Goal: Transaction & Acquisition: Purchase product/service

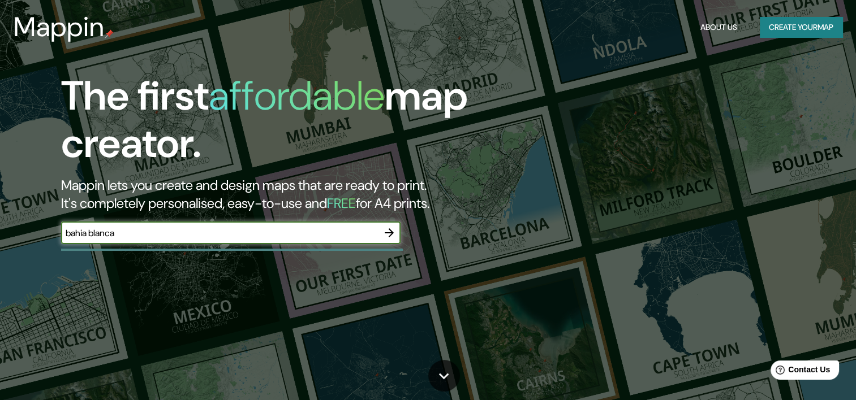
type input "bahia blanca"
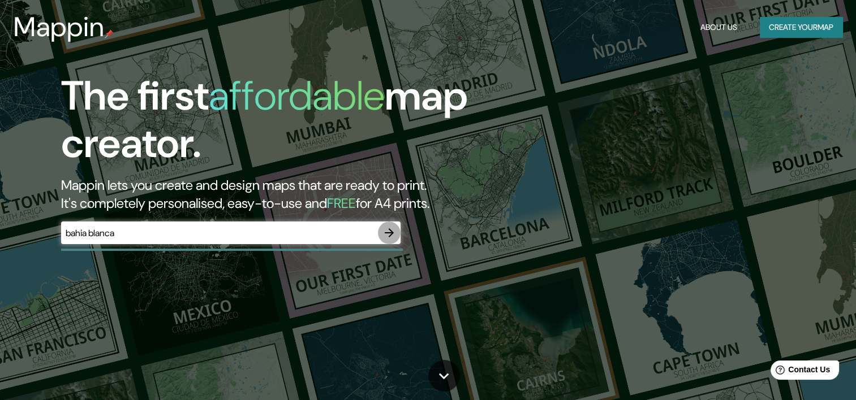
click at [386, 228] on icon "button" at bounding box center [389, 233] width 14 height 14
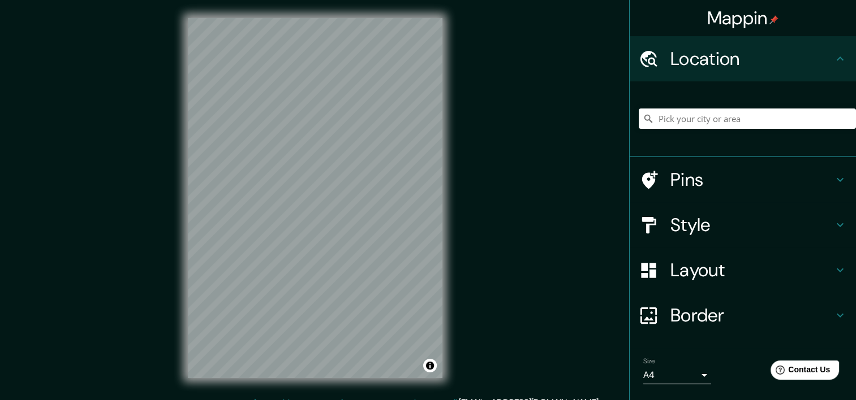
click at [476, 44] on div "Mappin Location Pins Style Layout Border Choose a border. Hint : you can make l…" at bounding box center [428, 207] width 856 height 415
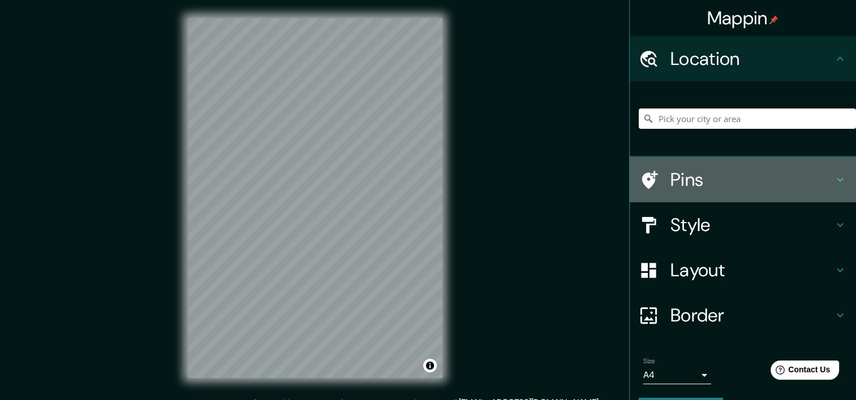
click at [805, 189] on h4 "Pins" at bounding box center [751, 180] width 163 height 23
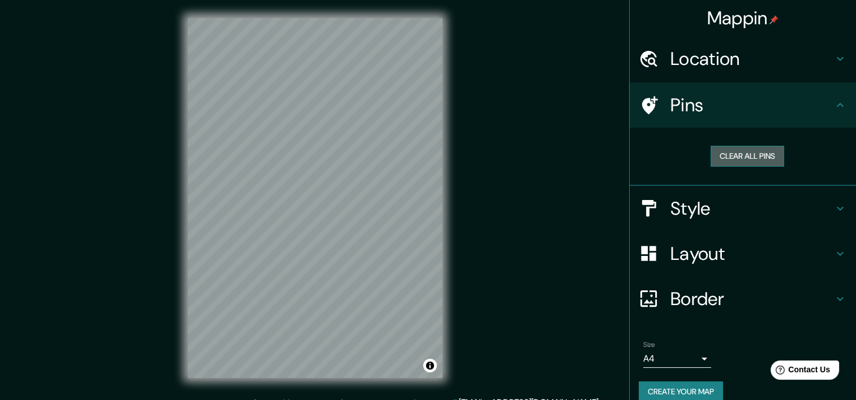
click at [749, 156] on button "Clear all pins" at bounding box center [747, 156] width 74 height 21
click at [765, 109] on h4 "Pins" at bounding box center [751, 105] width 163 height 23
click at [836, 105] on icon at bounding box center [839, 105] width 7 height 4
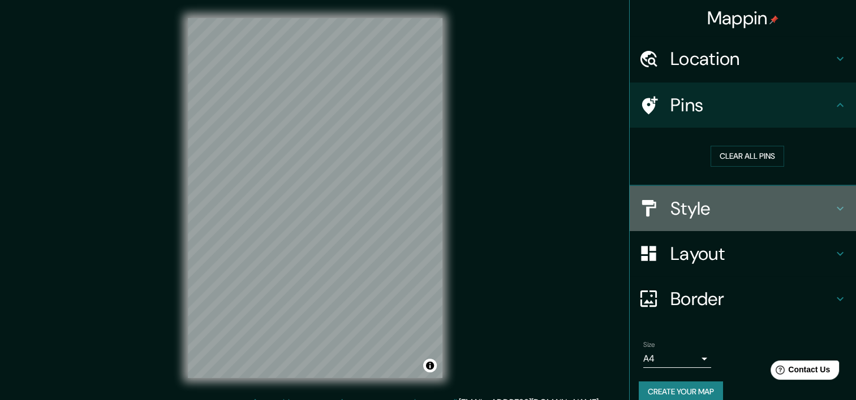
click at [746, 210] on h4 "Style" at bounding box center [751, 208] width 163 height 23
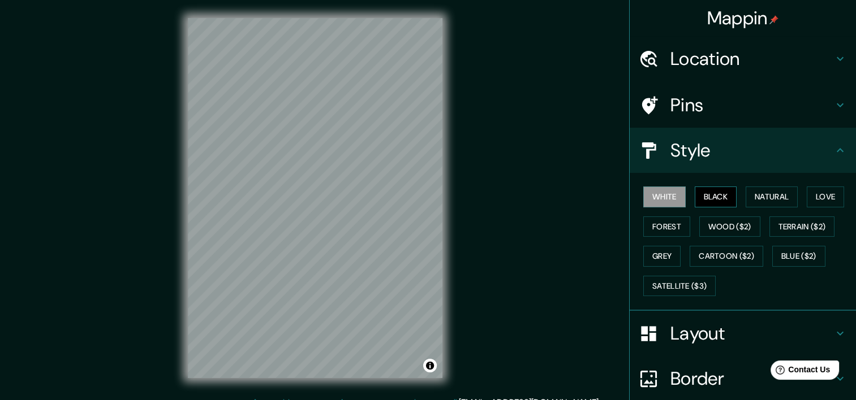
click at [701, 197] on button "Black" at bounding box center [715, 197] width 42 height 21
click at [659, 196] on button "White" at bounding box center [664, 197] width 42 height 21
click at [785, 191] on button "Natural" at bounding box center [771, 197] width 52 height 21
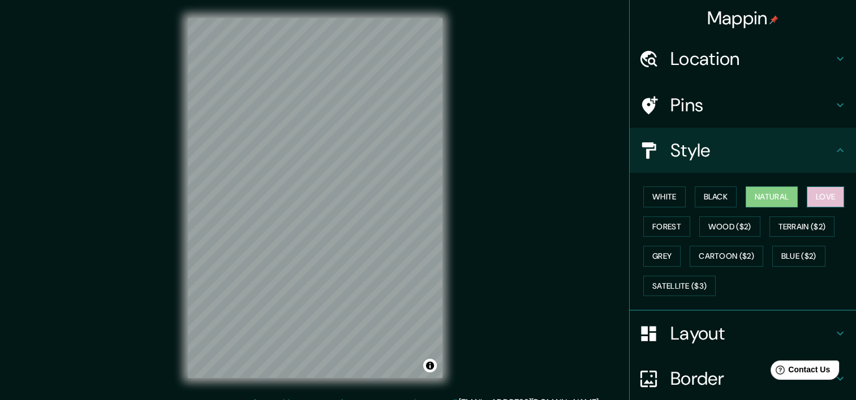
click at [811, 192] on button "Love" at bounding box center [824, 197] width 37 height 21
click at [748, 199] on button "Natural" at bounding box center [771, 197] width 52 height 21
click at [676, 228] on button "Forest" at bounding box center [666, 227] width 47 height 21
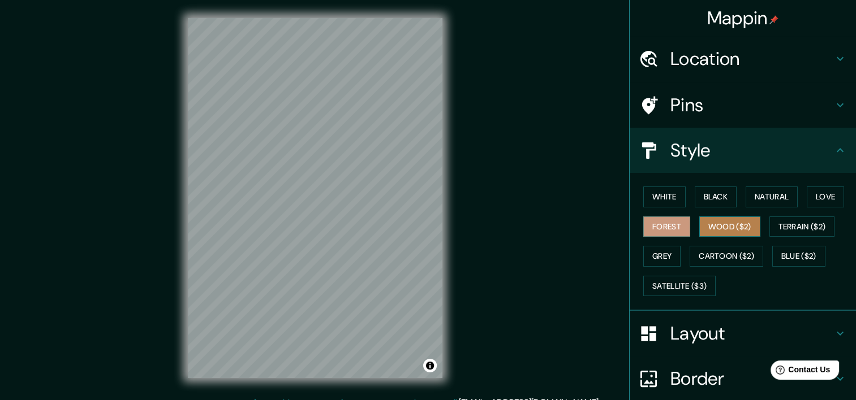
click at [736, 222] on button "Wood ($2)" at bounding box center [729, 227] width 61 height 21
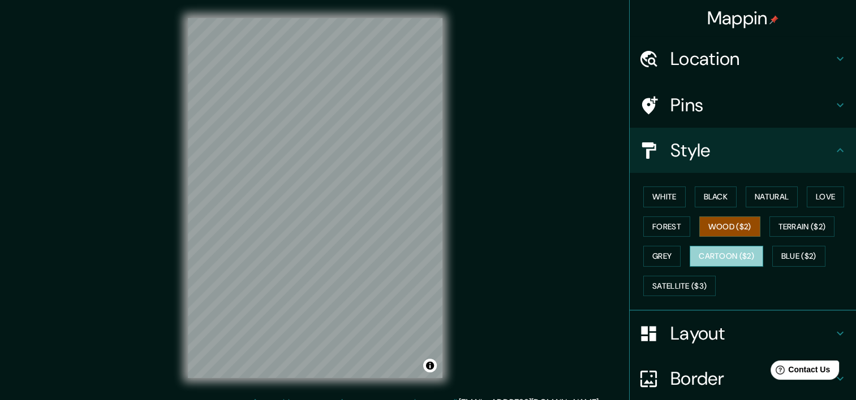
click at [706, 249] on button "Cartoon ($2)" at bounding box center [726, 256] width 74 height 21
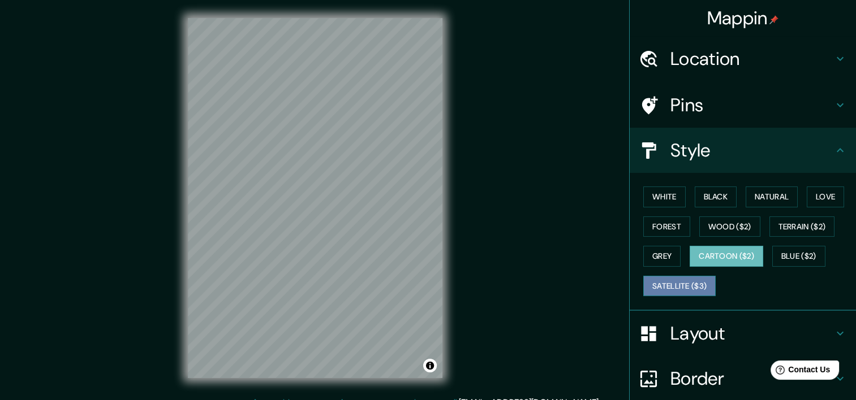
click at [674, 283] on button "Satellite ($3)" at bounding box center [679, 286] width 72 height 21
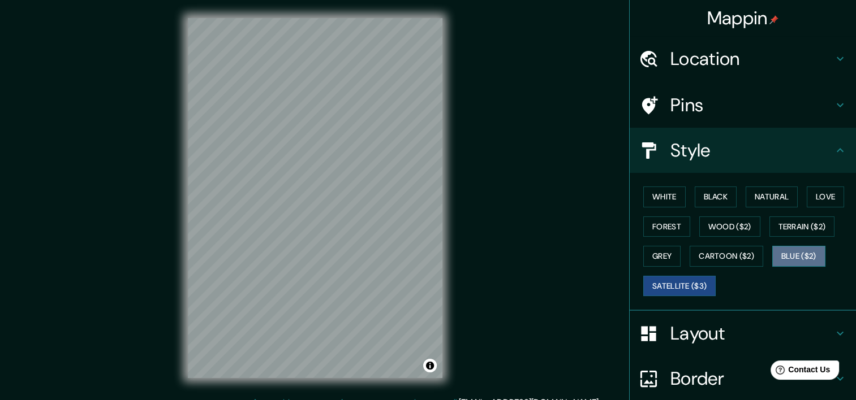
click at [780, 256] on button "Blue ($2)" at bounding box center [798, 256] width 53 height 21
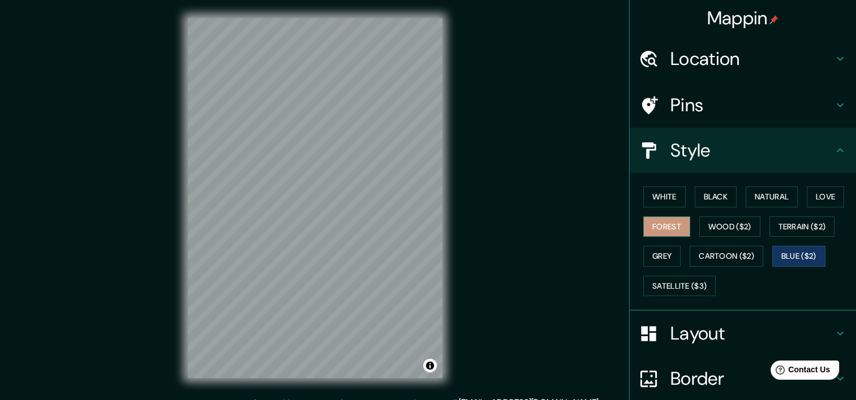
click at [658, 217] on button "Forest" at bounding box center [666, 227] width 47 height 21
click at [658, 192] on button "White" at bounding box center [664, 197] width 42 height 21
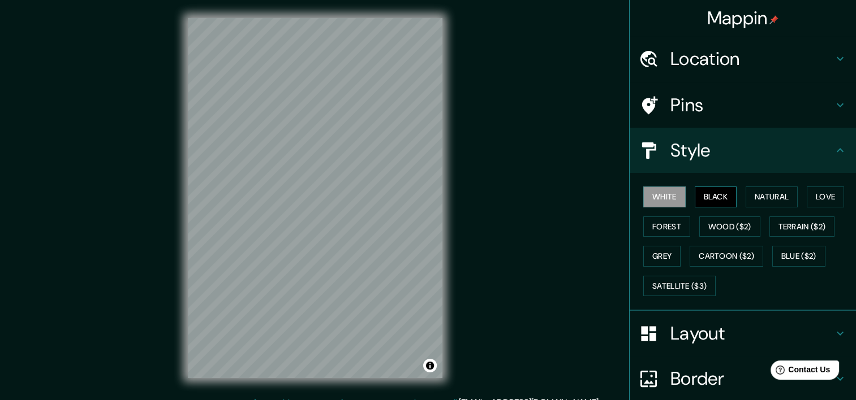
click at [694, 192] on button "Black" at bounding box center [715, 197] width 42 height 21
click at [670, 196] on button "White" at bounding box center [664, 197] width 42 height 21
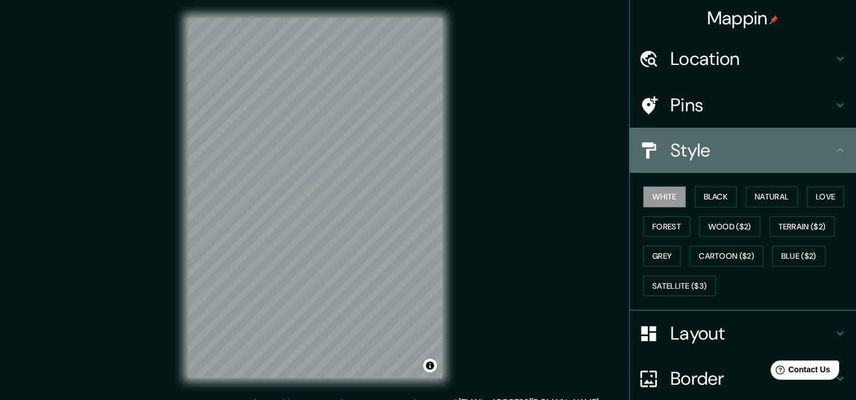
click at [699, 130] on div "Style" at bounding box center [742, 150] width 226 height 45
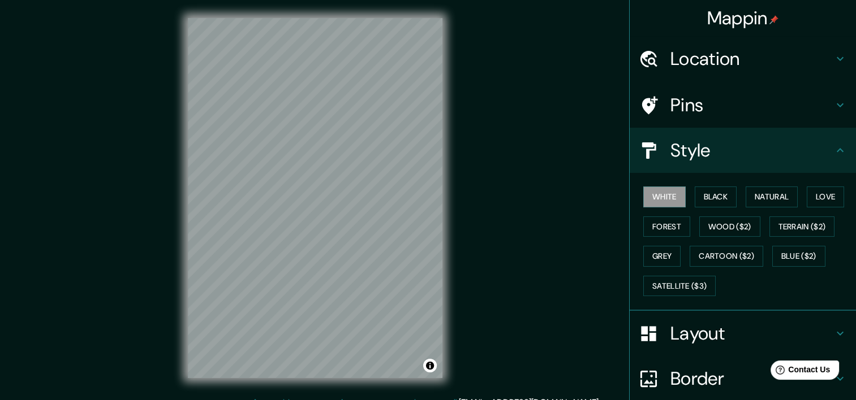
click at [670, 333] on h4 "Layout" at bounding box center [751, 333] width 163 height 23
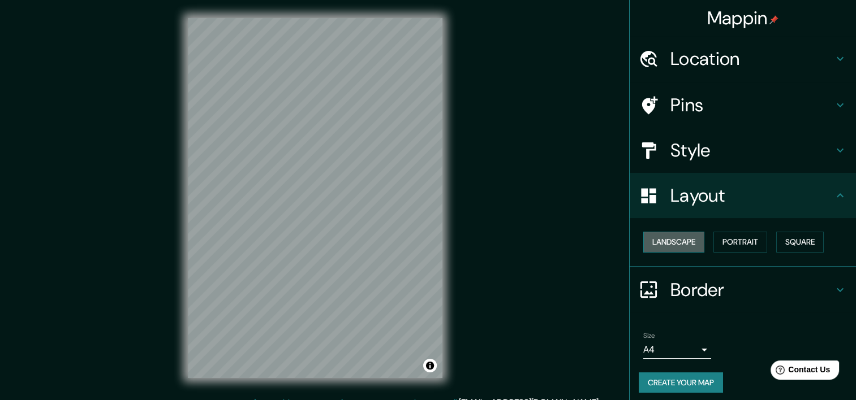
click at [677, 245] on button "Landscape" at bounding box center [673, 242] width 61 height 21
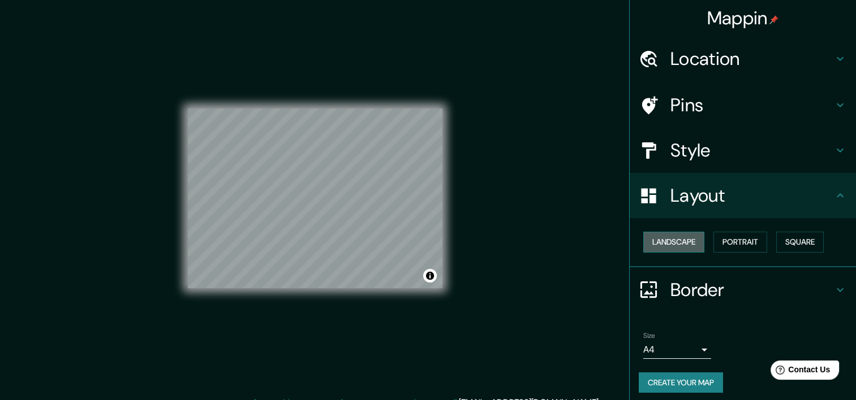
click at [677, 245] on button "Landscape" at bounding box center [673, 242] width 61 height 21
click at [717, 245] on button "Portrait" at bounding box center [740, 242] width 54 height 21
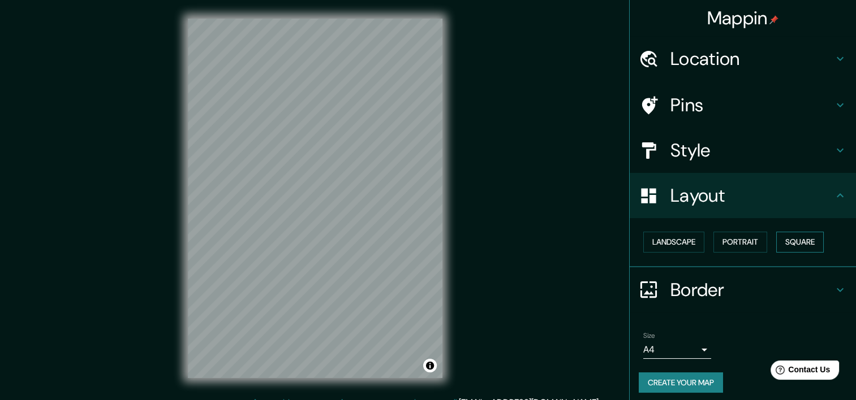
click at [787, 241] on button "Square" at bounding box center [800, 242] width 48 height 21
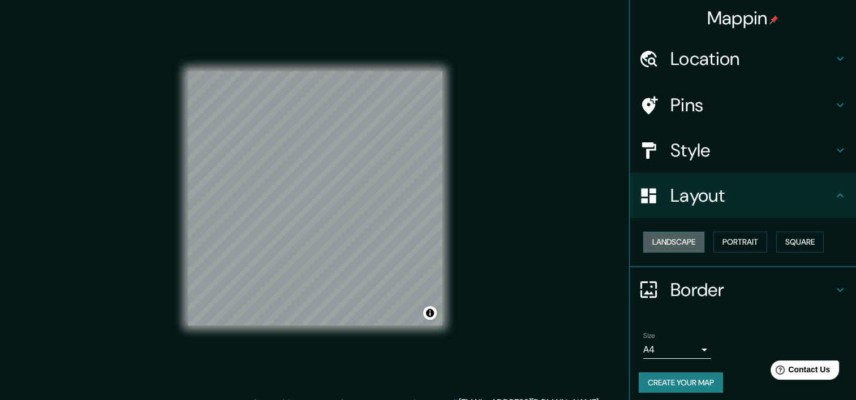
click at [676, 249] on button "Landscape" at bounding box center [673, 242] width 61 height 21
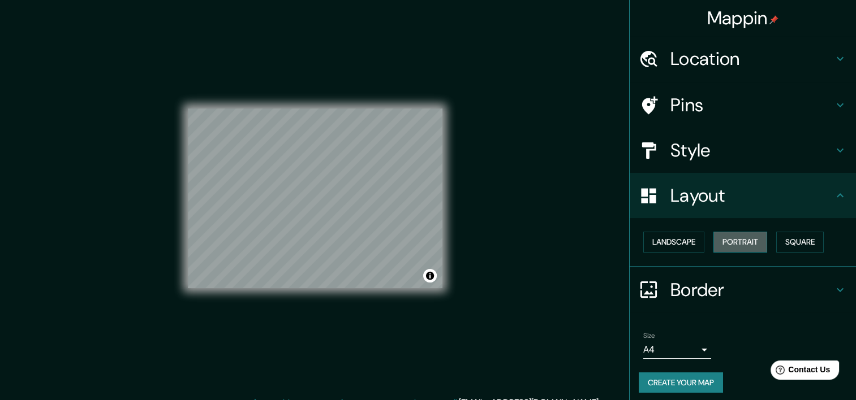
click at [729, 242] on button "Portrait" at bounding box center [740, 242] width 54 height 21
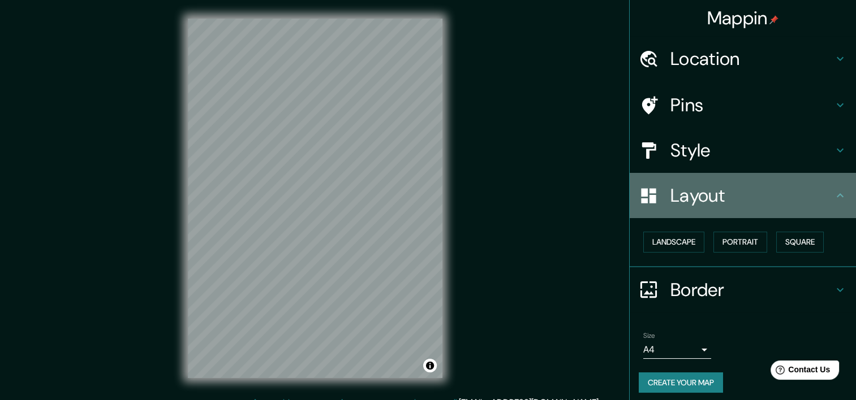
click at [726, 206] on h4 "Layout" at bounding box center [751, 195] width 163 height 23
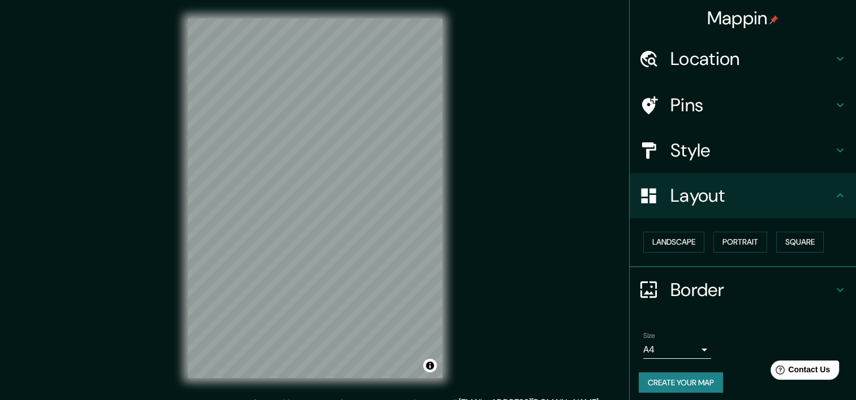
click at [694, 42] on div "Location" at bounding box center [742, 58] width 226 height 45
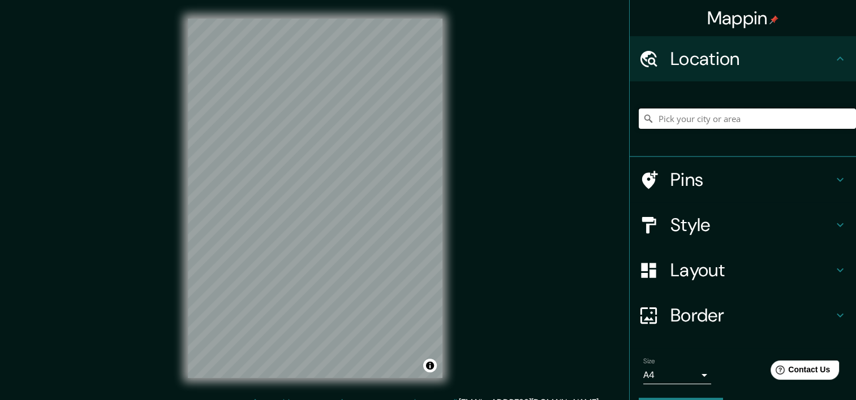
click at [670, 120] on input "Pick your city or area" at bounding box center [746, 119] width 217 height 20
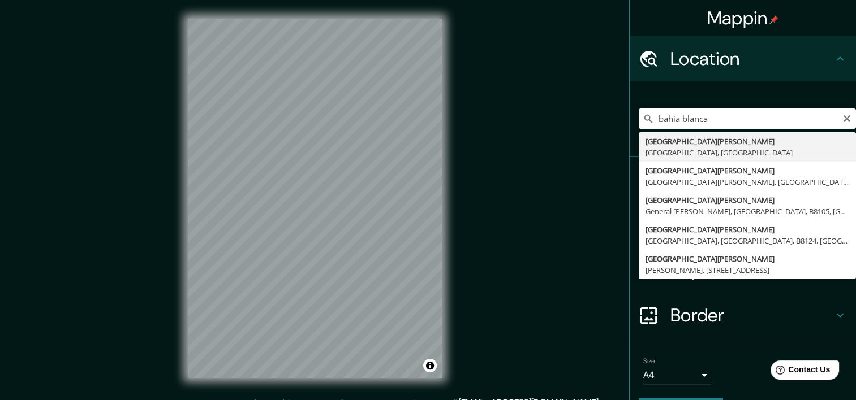
type input "[GEOGRAPHIC_DATA][PERSON_NAME], [GEOGRAPHIC_DATA], [GEOGRAPHIC_DATA]"
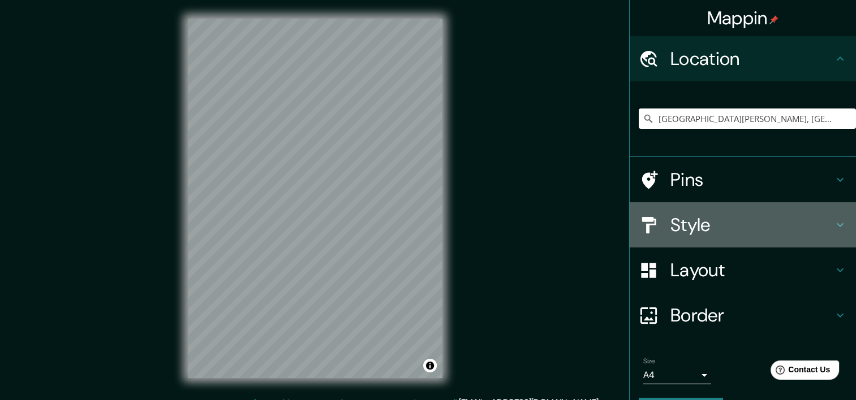
click at [713, 210] on div "Style" at bounding box center [742, 224] width 226 height 45
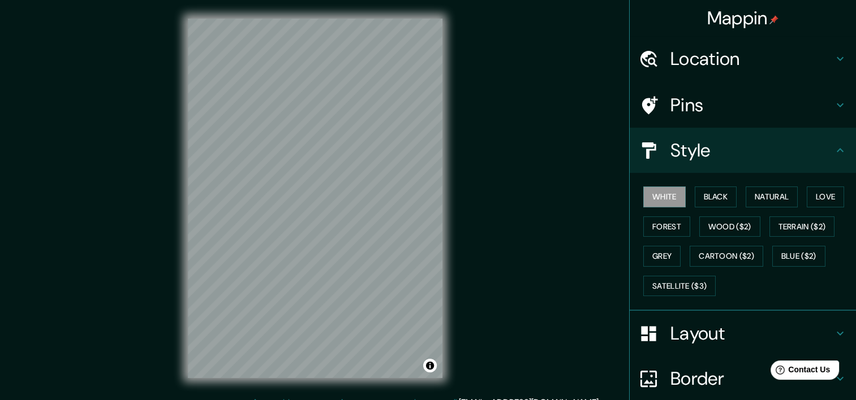
click at [722, 157] on h4 "Style" at bounding box center [751, 150] width 163 height 23
click at [716, 199] on button "Black" at bounding box center [715, 197] width 42 height 21
click at [447, 184] on div "© Mapbox © OpenStreetMap Improve this map" at bounding box center [315, 198] width 291 height 396
click at [684, 340] on h4 "Layout" at bounding box center [751, 333] width 163 height 23
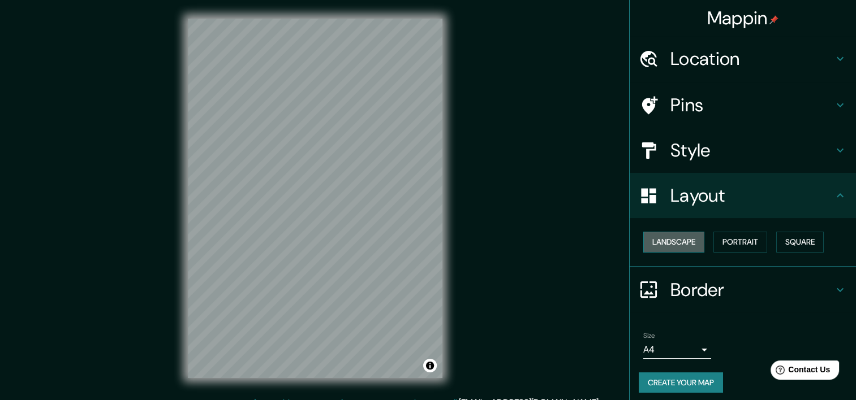
click at [668, 235] on button "Landscape" at bounding box center [673, 242] width 61 height 21
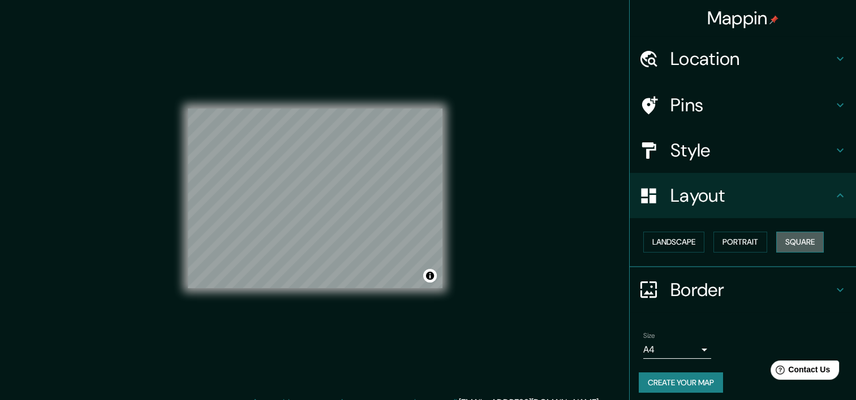
click at [801, 244] on button "Square" at bounding box center [800, 242] width 48 height 21
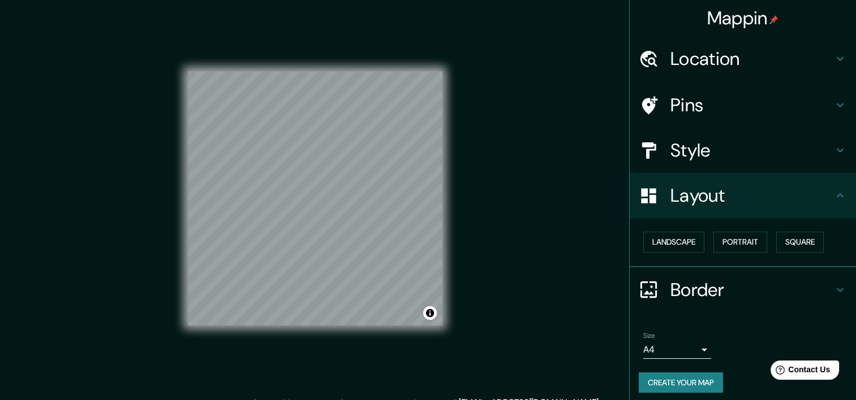
click at [651, 344] on body "Mappin Location [GEOGRAPHIC_DATA][PERSON_NAME], [GEOGRAPHIC_DATA], [GEOGRAPHIC_…" at bounding box center [428, 200] width 856 height 400
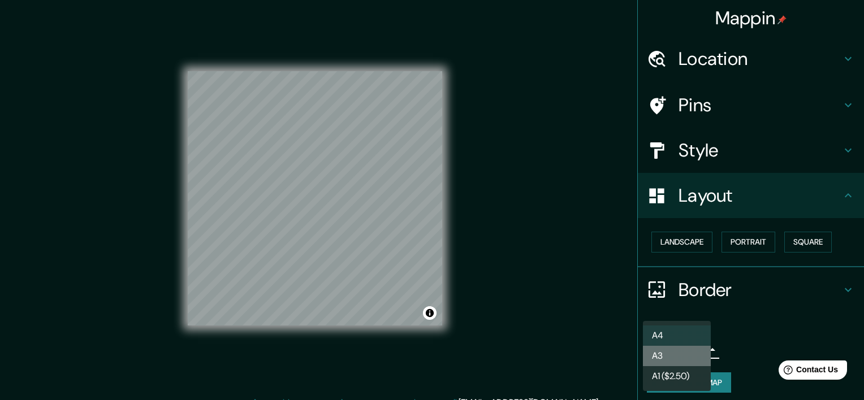
click at [679, 351] on li "A3" at bounding box center [677, 356] width 68 height 20
type input "a4"
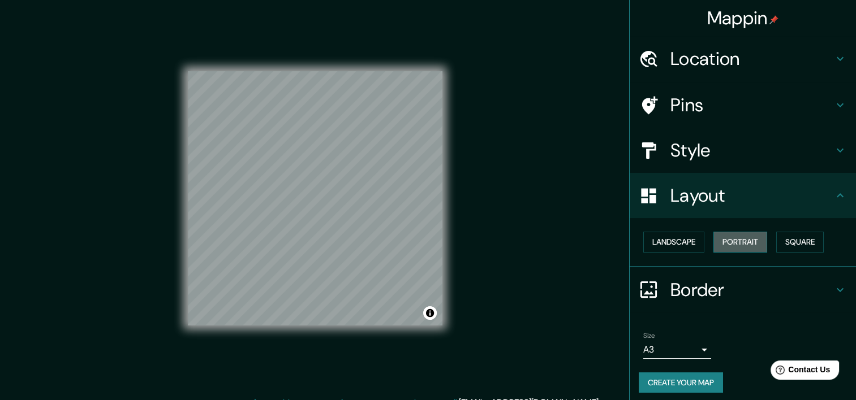
click at [724, 238] on button "Portrait" at bounding box center [740, 242] width 54 height 21
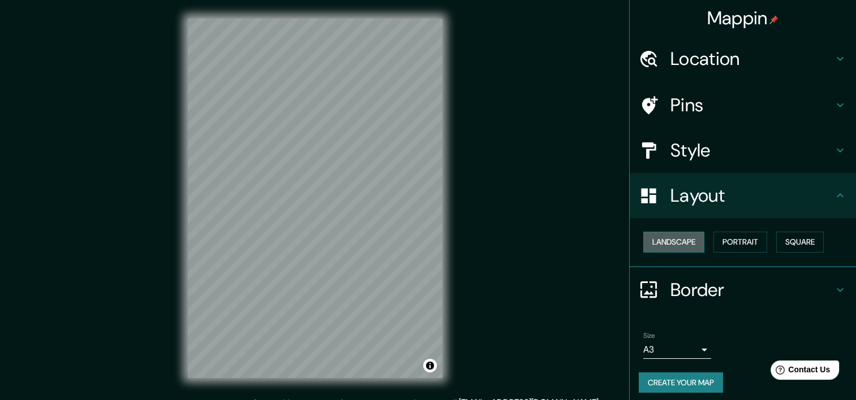
click at [684, 244] on button "Landscape" at bounding box center [673, 242] width 61 height 21
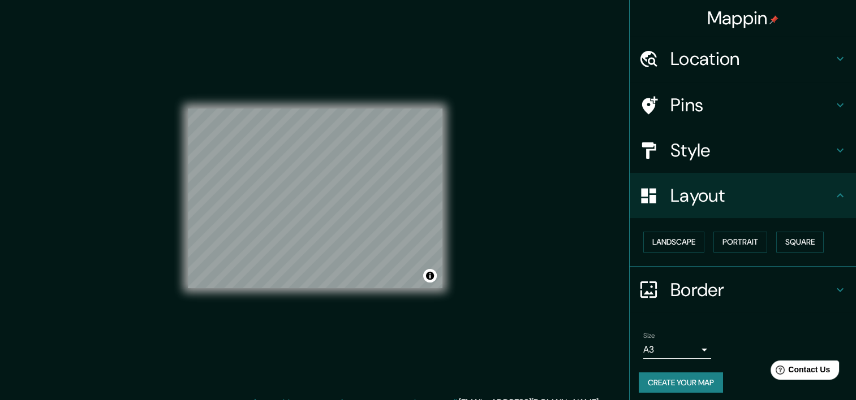
click at [701, 242] on div "Landscape [GEOGRAPHIC_DATA]" at bounding box center [746, 242] width 217 height 30
click at [717, 240] on button "Portrait" at bounding box center [740, 242] width 54 height 21
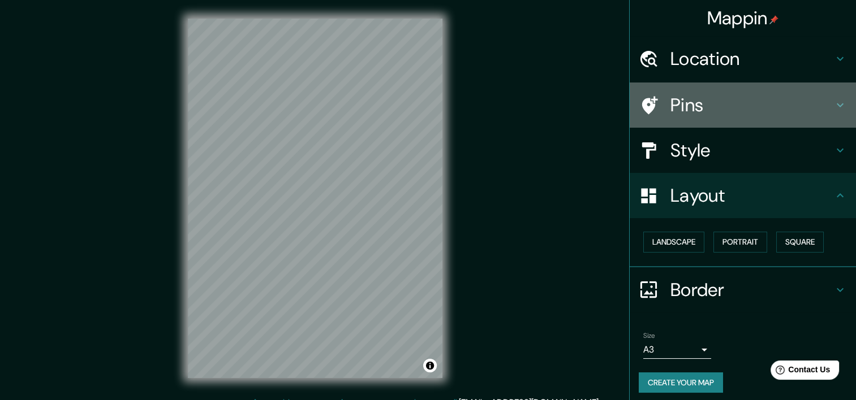
click at [670, 112] on h4 "Pins" at bounding box center [751, 105] width 163 height 23
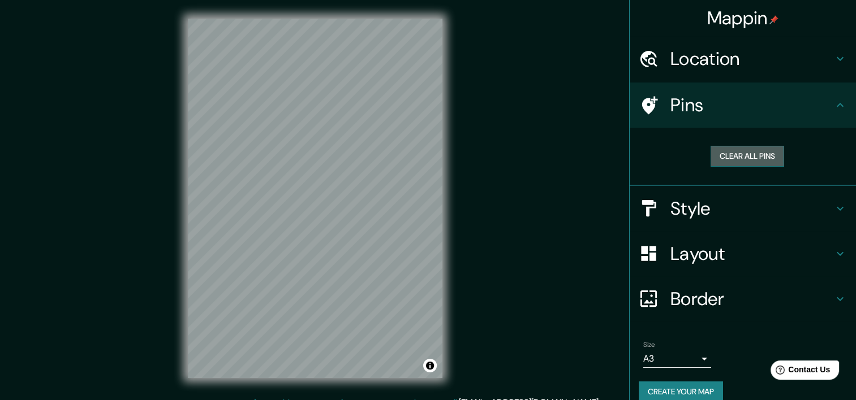
click at [730, 155] on button "Clear all pins" at bounding box center [747, 156] width 74 height 21
click at [685, 210] on h4 "Style" at bounding box center [751, 208] width 163 height 23
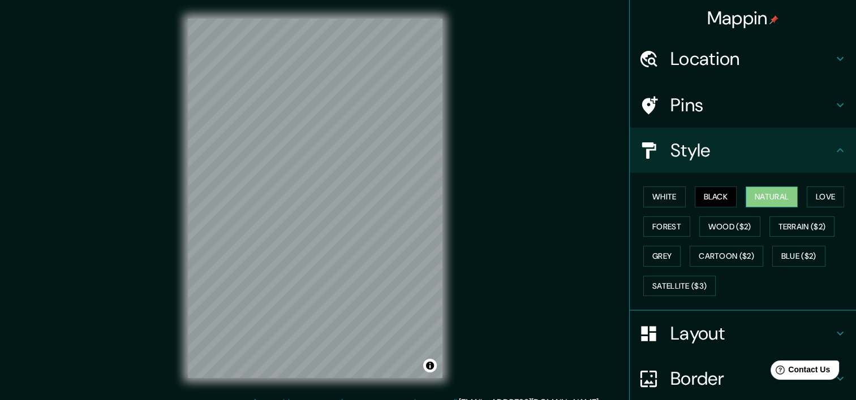
click at [762, 199] on button "Natural" at bounding box center [771, 197] width 52 height 21
click at [663, 195] on button "White" at bounding box center [664, 197] width 42 height 21
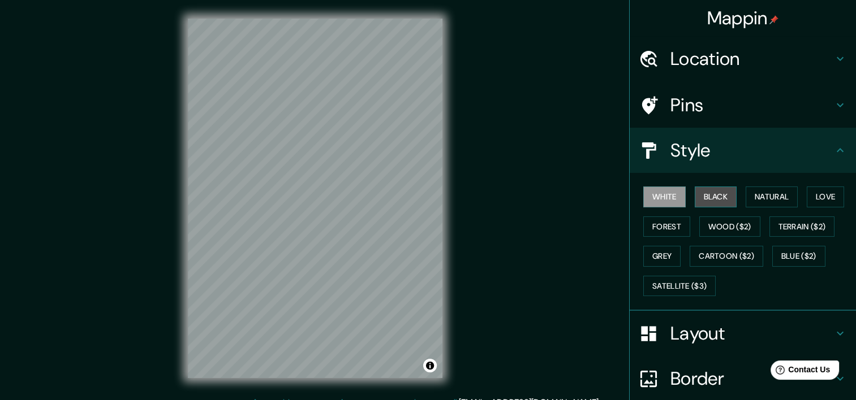
click at [694, 197] on button "Black" at bounding box center [715, 197] width 42 height 21
click at [618, 204] on div "Mappin Location [GEOGRAPHIC_DATA][PERSON_NAME], [GEOGRAPHIC_DATA], [GEOGRAPHIC_…" at bounding box center [428, 207] width 856 height 415
click at [645, 201] on button "White" at bounding box center [664, 197] width 42 height 21
click at [703, 195] on button "Black" at bounding box center [715, 197] width 42 height 21
click at [674, 340] on h4 "Layout" at bounding box center [751, 333] width 163 height 23
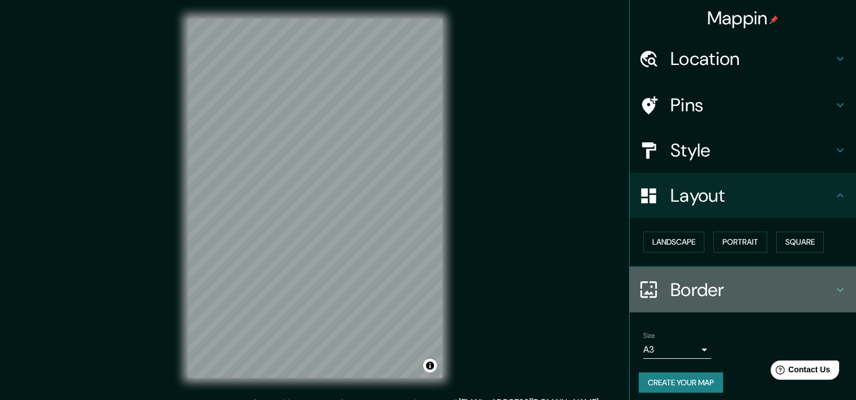
click at [724, 285] on h4 "Border" at bounding box center [751, 290] width 163 height 23
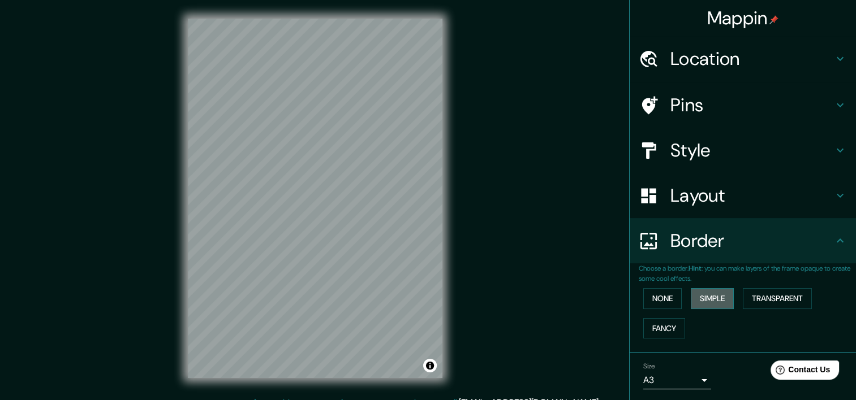
click at [713, 306] on button "Simple" at bounding box center [711, 298] width 43 height 21
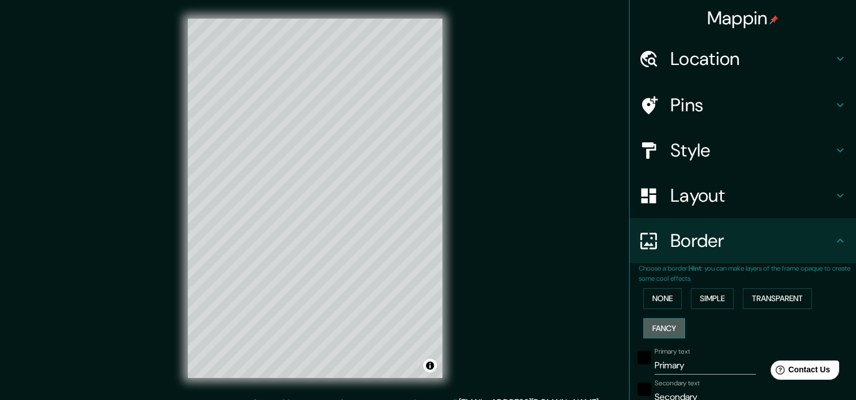
click at [667, 327] on button "Fancy" at bounding box center [664, 328] width 42 height 21
click at [774, 295] on button "Transparent" at bounding box center [777, 298] width 69 height 21
click at [714, 308] on button "Simple" at bounding box center [711, 298] width 43 height 21
click at [674, 300] on button "None" at bounding box center [662, 298] width 38 height 21
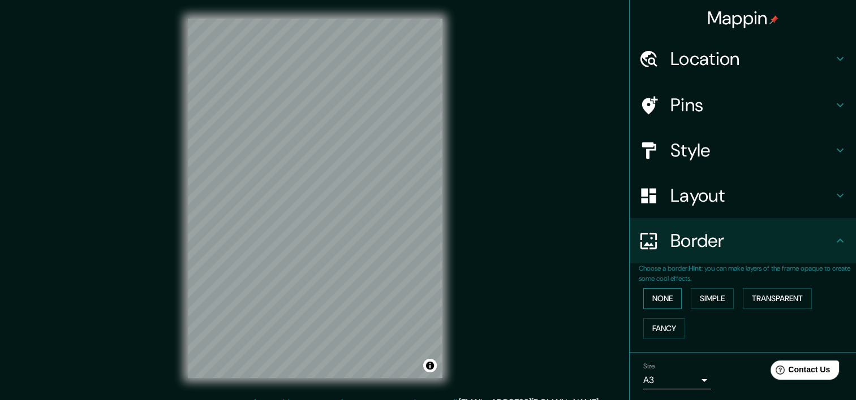
click at [667, 296] on button "None" at bounding box center [662, 298] width 38 height 21
